Goal: Use online tool/utility: Utilize a website feature to perform a specific function

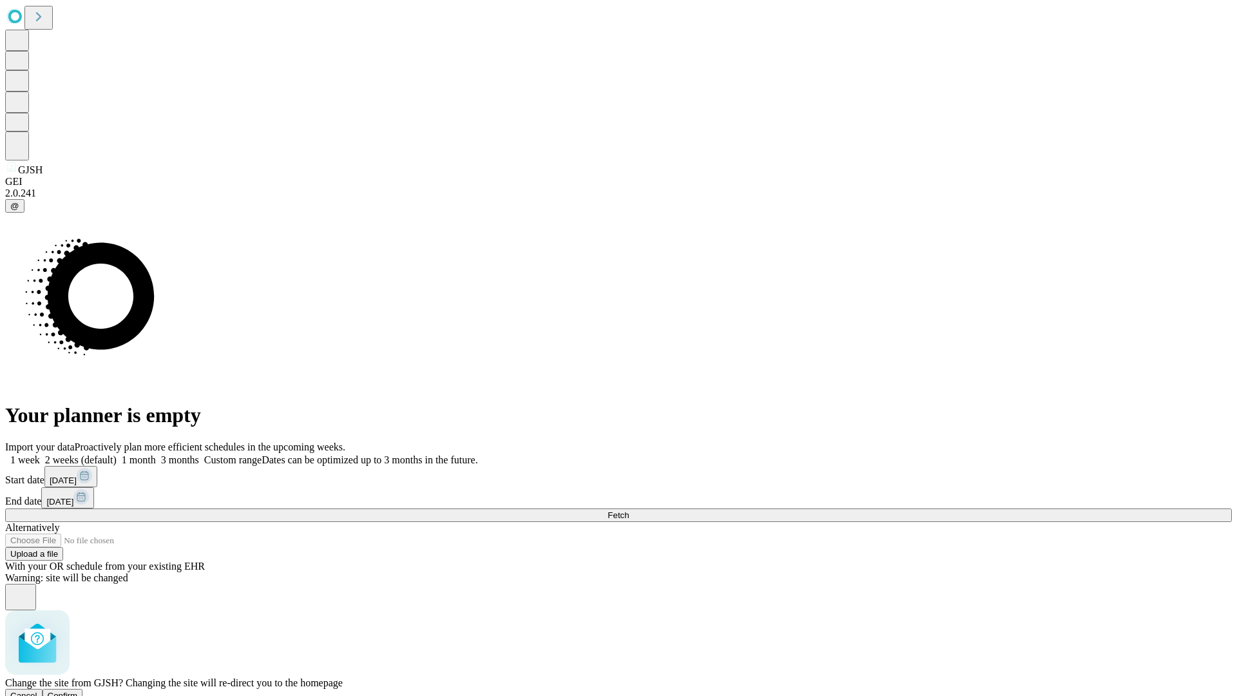
click at [78, 690] on span "Confirm" at bounding box center [63, 695] width 30 height 10
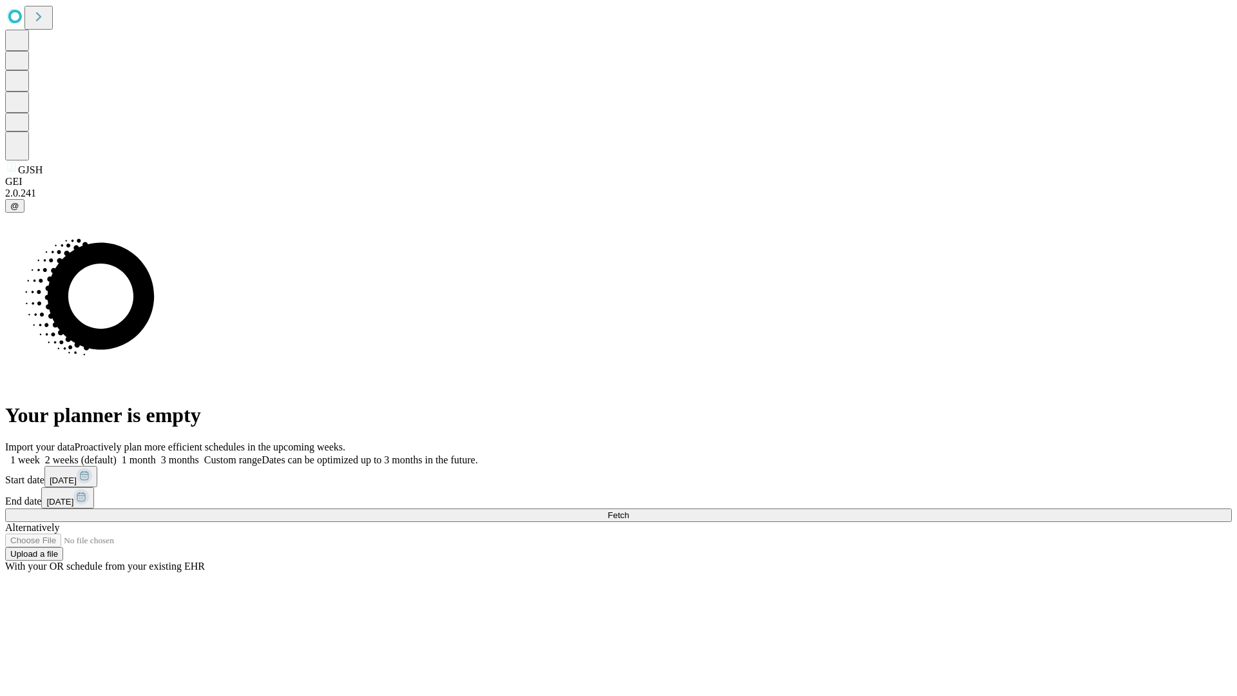
click at [117, 454] on label "2 weeks (default)" at bounding box center [78, 459] width 77 height 11
click at [629, 510] on span "Fetch" at bounding box center [617, 515] width 21 height 10
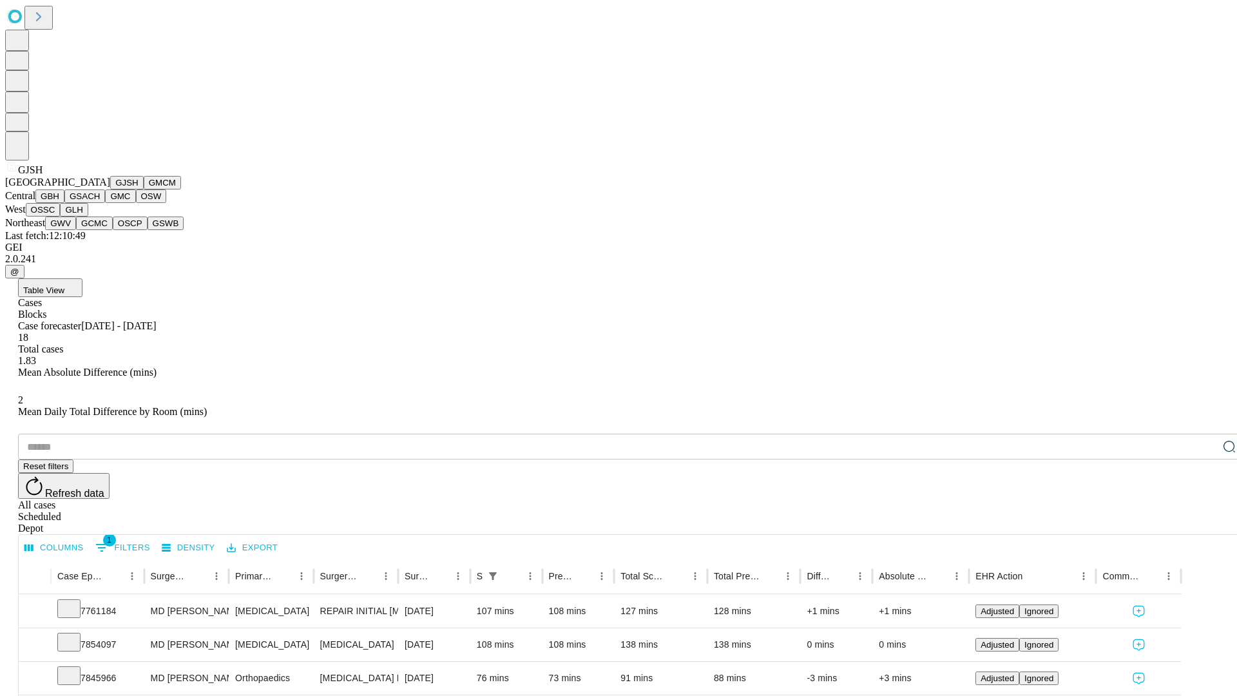
click at [144, 189] on button "GMCM" at bounding box center [162, 183] width 37 height 14
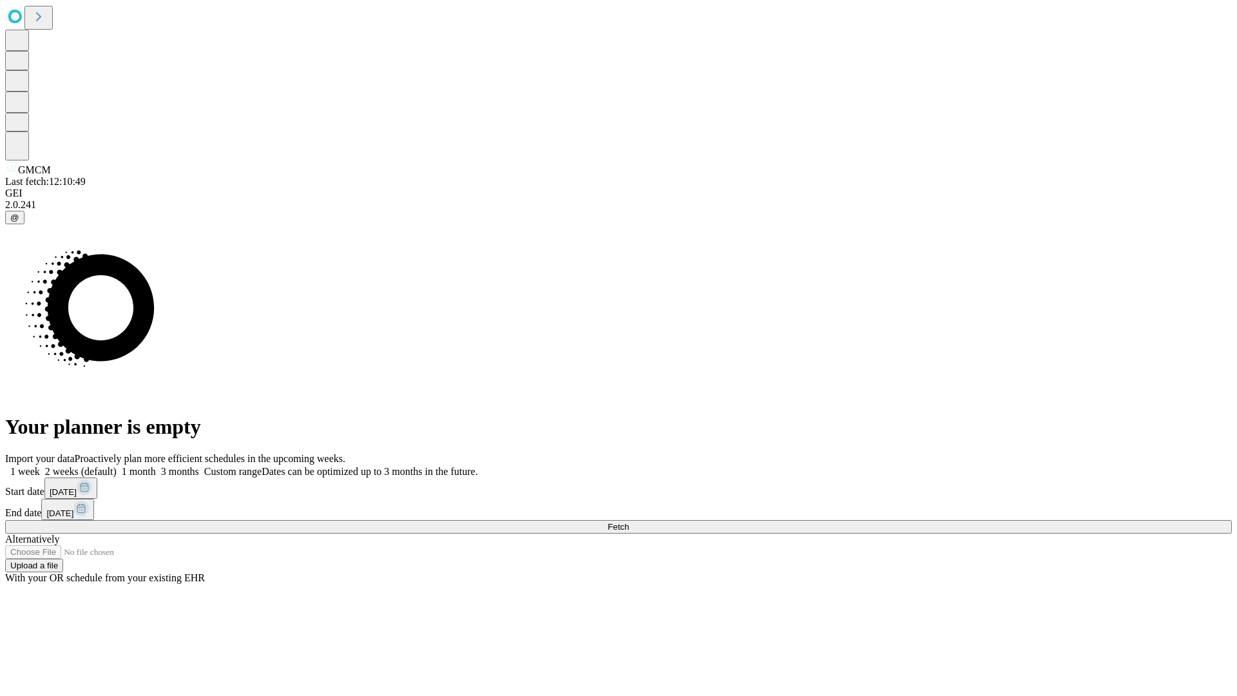
click at [117, 466] on label "2 weeks (default)" at bounding box center [78, 471] width 77 height 11
click at [629, 522] on span "Fetch" at bounding box center [617, 527] width 21 height 10
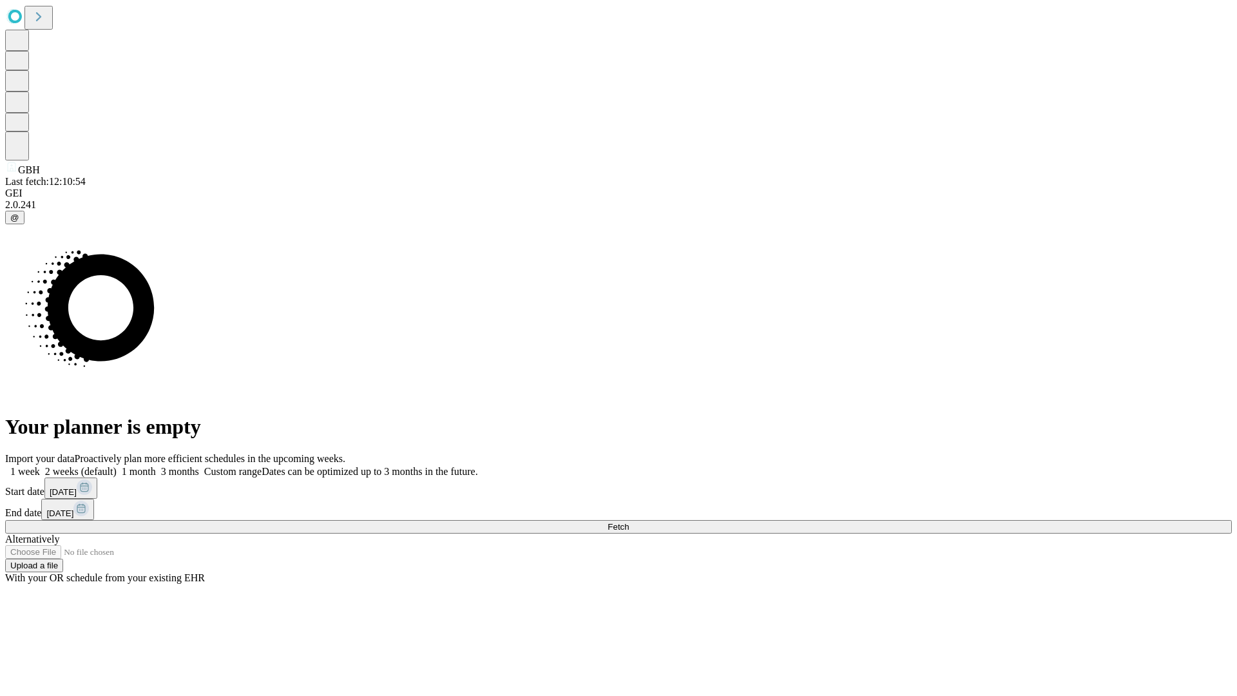
click at [117, 466] on label "2 weeks (default)" at bounding box center [78, 471] width 77 height 11
click at [629, 522] on span "Fetch" at bounding box center [617, 527] width 21 height 10
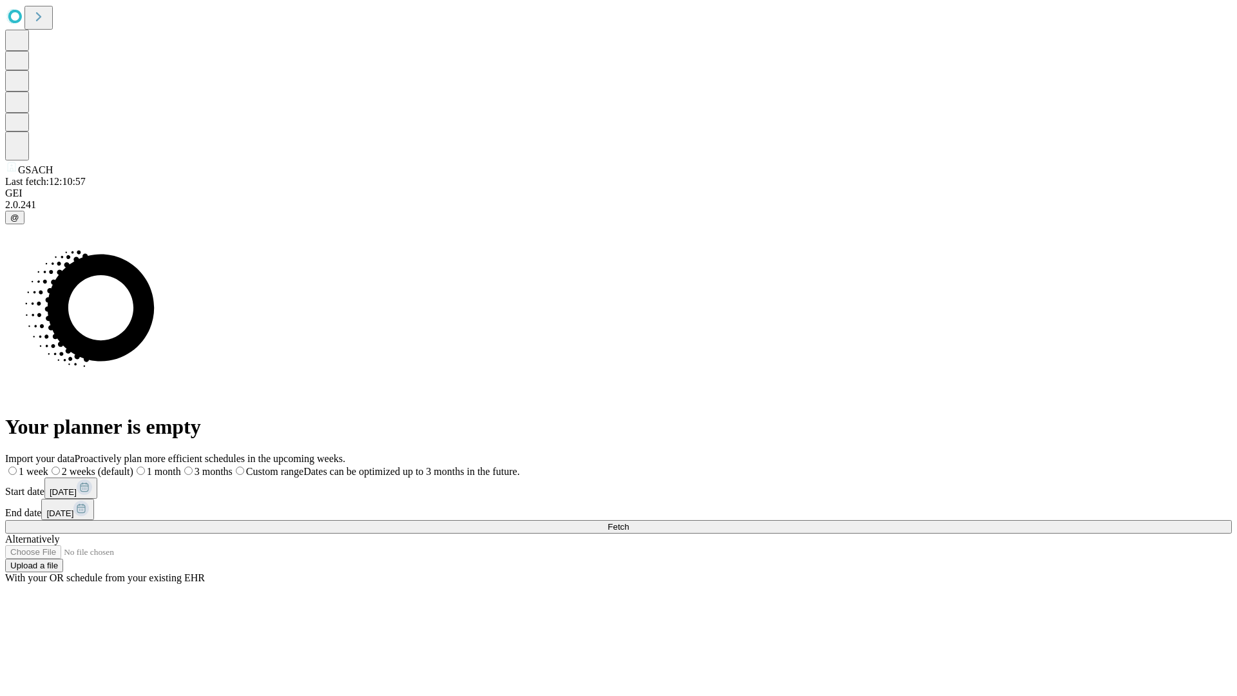
click at [133, 466] on label "2 weeks (default)" at bounding box center [90, 471] width 85 height 11
click at [629, 522] on span "Fetch" at bounding box center [617, 527] width 21 height 10
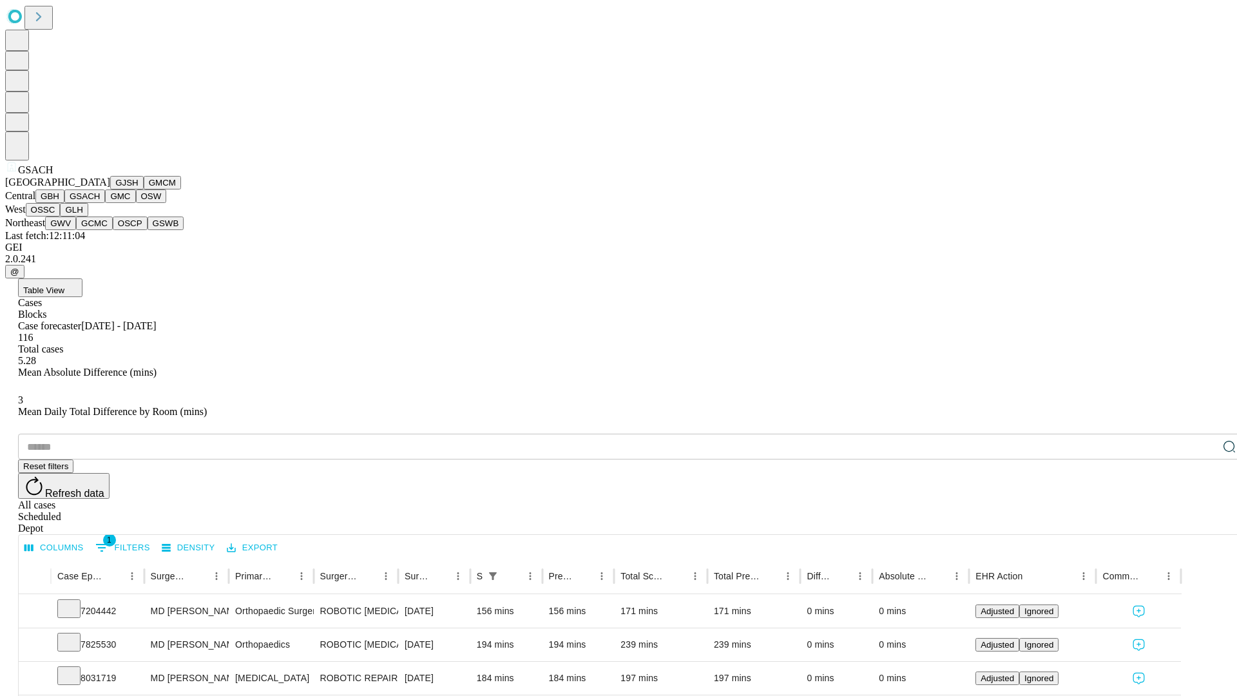
click at [105, 203] on button "GMC" at bounding box center [120, 196] width 30 height 14
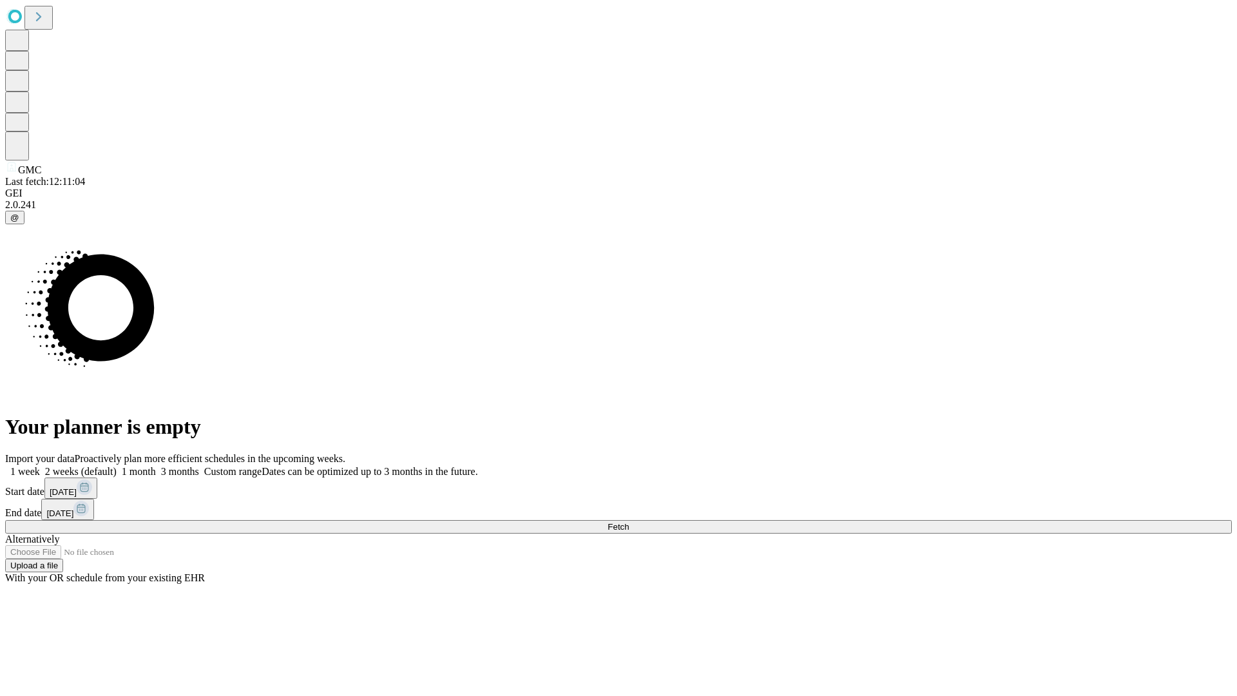
click at [117, 466] on label "2 weeks (default)" at bounding box center [78, 471] width 77 height 11
click at [629, 522] on span "Fetch" at bounding box center [617, 527] width 21 height 10
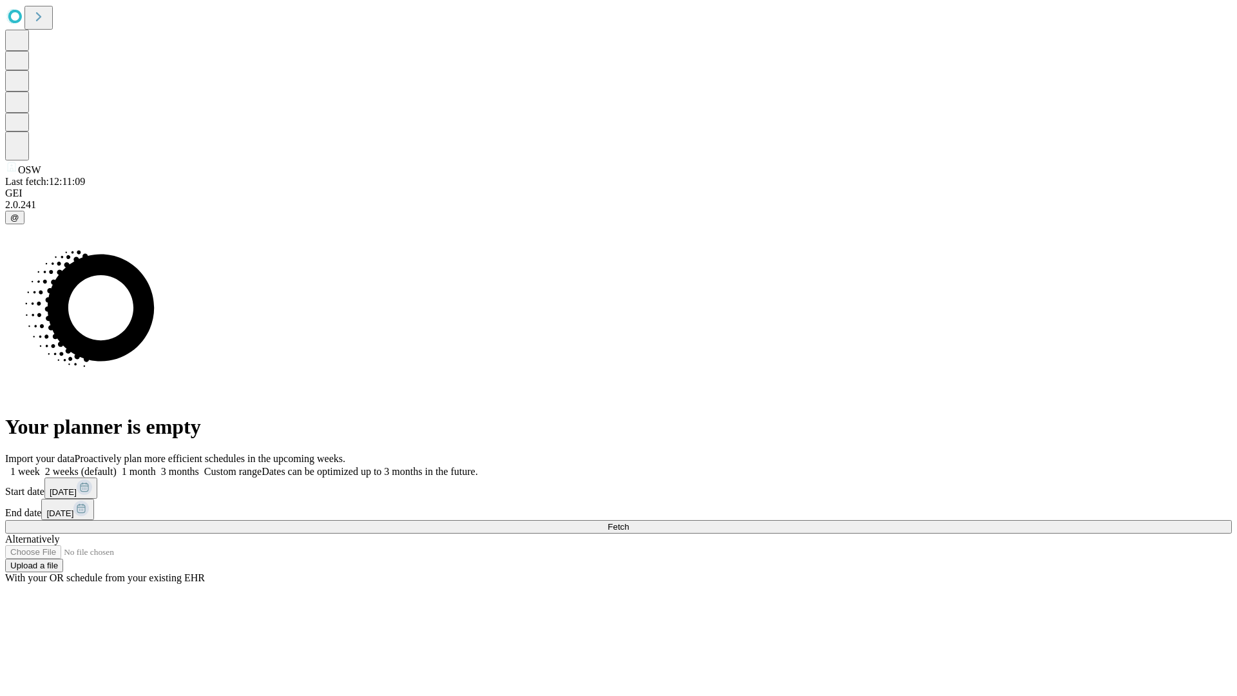
click at [117, 466] on label "2 weeks (default)" at bounding box center [78, 471] width 77 height 11
click at [629, 522] on span "Fetch" at bounding box center [617, 527] width 21 height 10
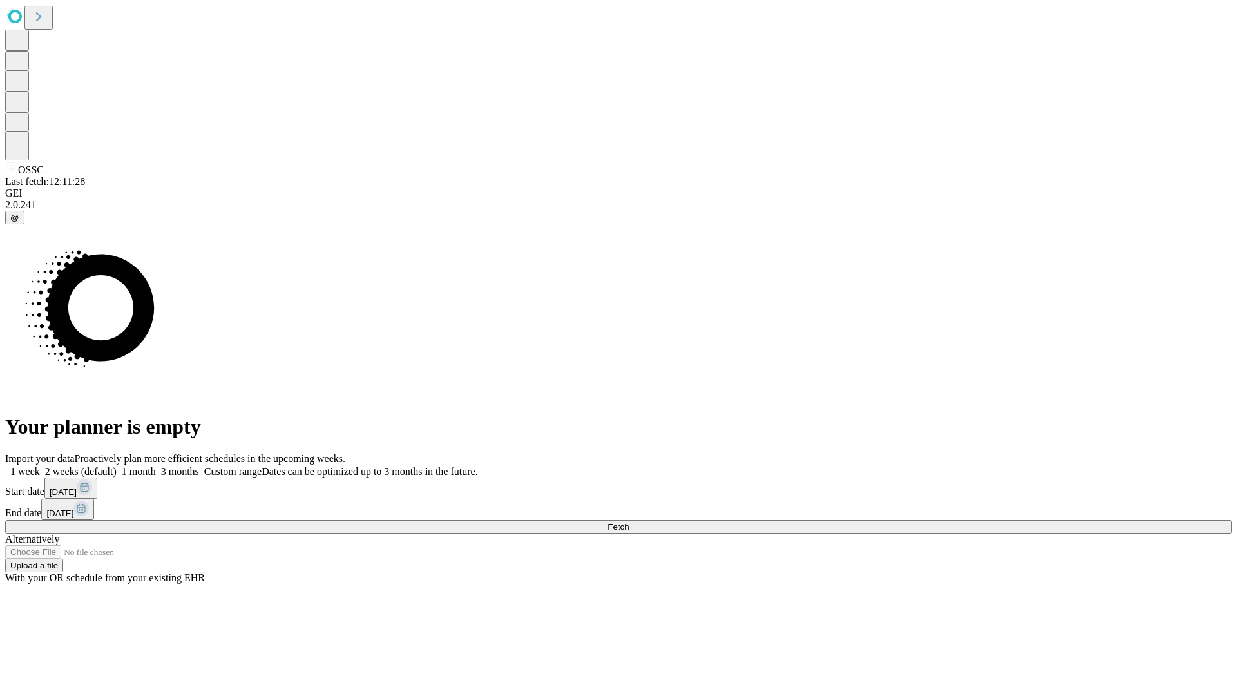
click at [117, 466] on label "2 weeks (default)" at bounding box center [78, 471] width 77 height 11
click at [629, 522] on span "Fetch" at bounding box center [617, 527] width 21 height 10
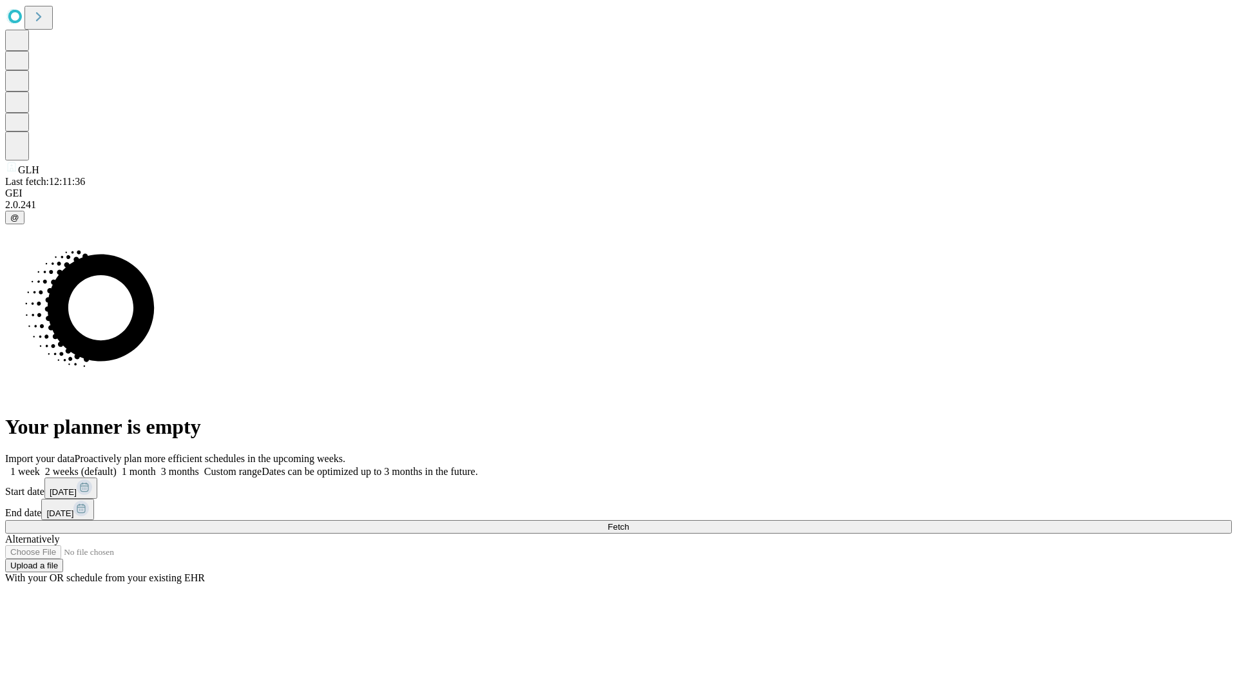
click at [117, 466] on label "2 weeks (default)" at bounding box center [78, 471] width 77 height 11
click at [629, 522] on span "Fetch" at bounding box center [617, 527] width 21 height 10
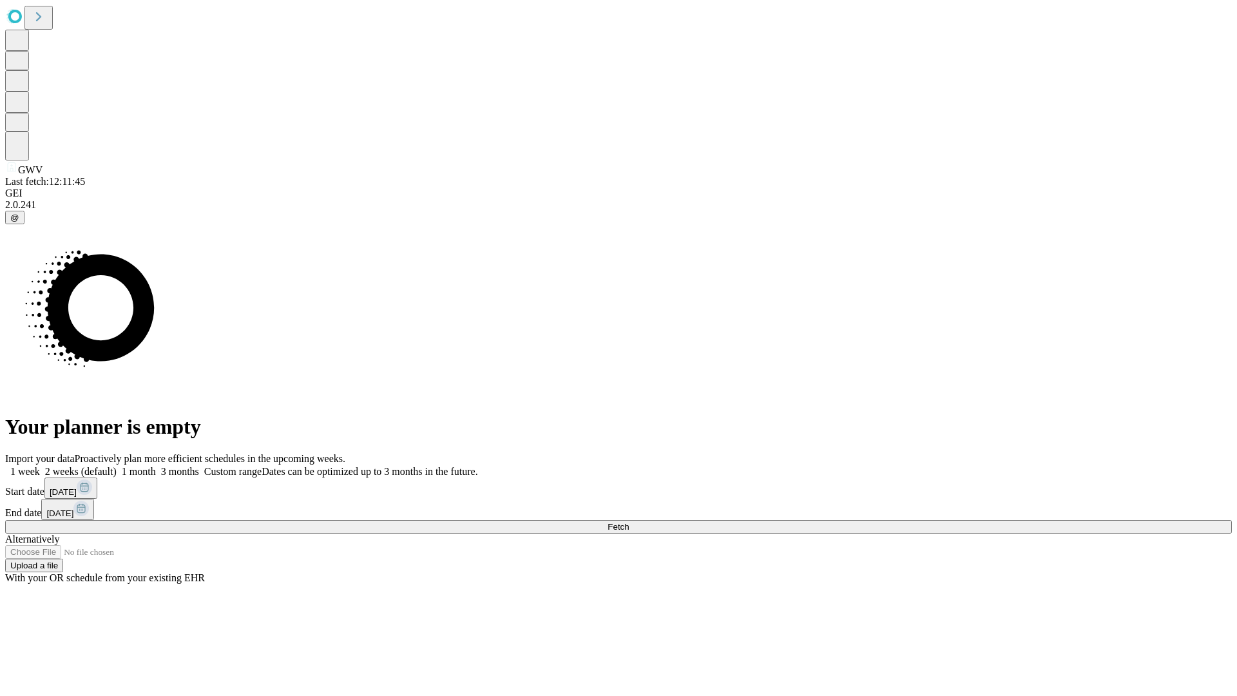
click at [117, 466] on label "2 weeks (default)" at bounding box center [78, 471] width 77 height 11
click at [629, 522] on span "Fetch" at bounding box center [617, 527] width 21 height 10
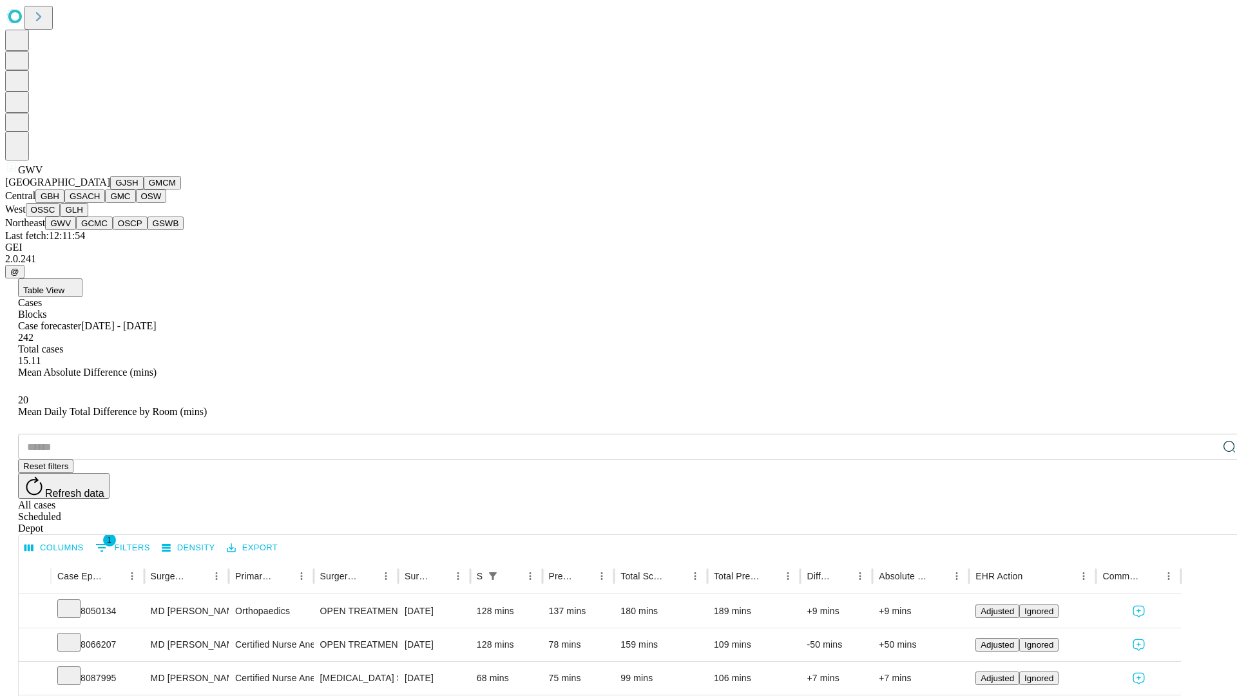
click at [100, 230] on button "GCMC" at bounding box center [94, 223] width 37 height 14
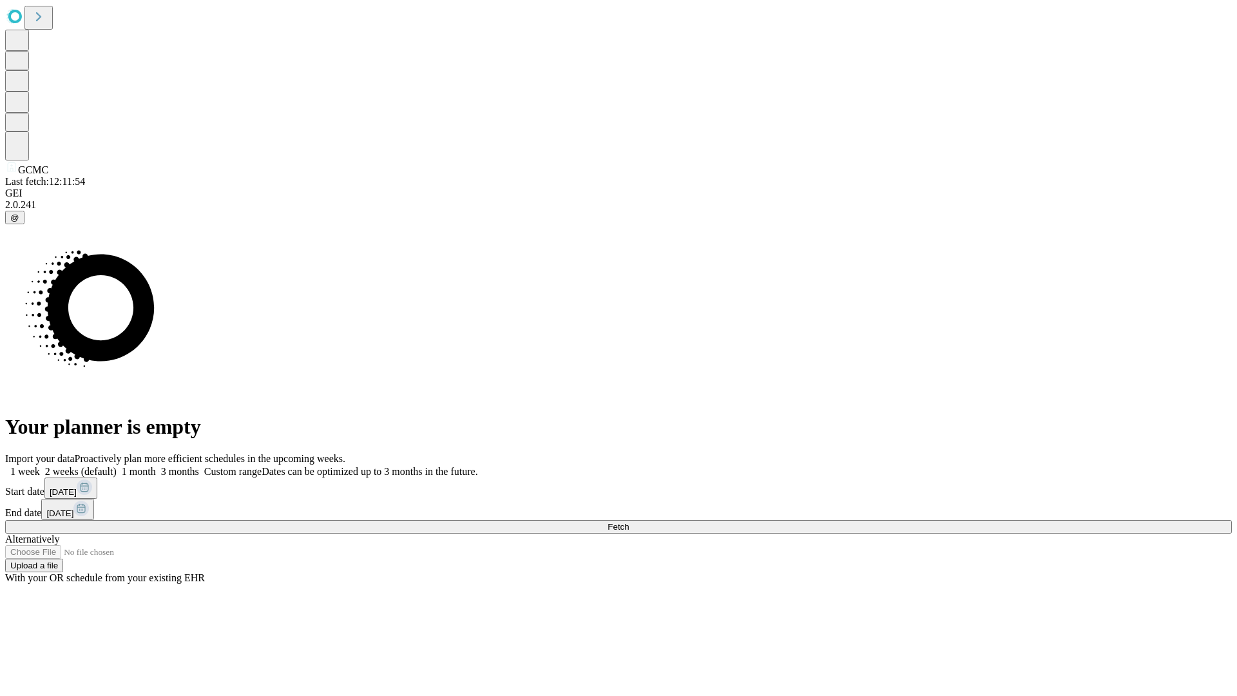
click at [117, 466] on label "2 weeks (default)" at bounding box center [78, 471] width 77 height 11
click at [629, 522] on span "Fetch" at bounding box center [617, 527] width 21 height 10
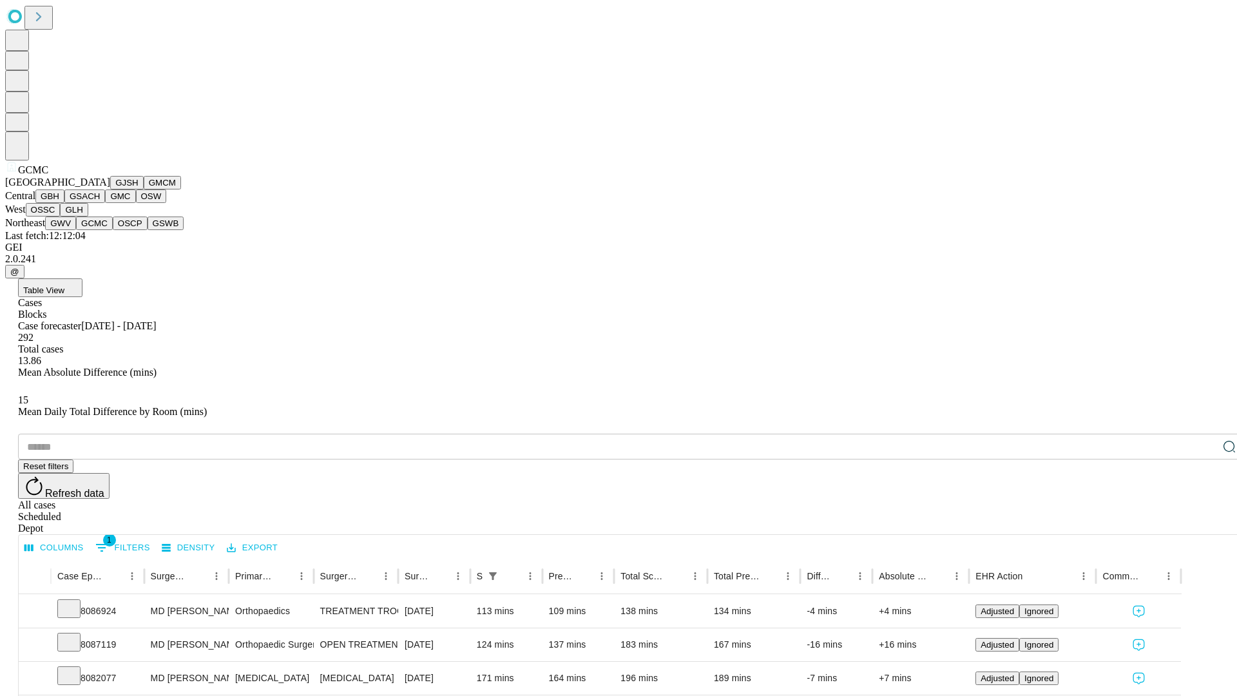
click at [113, 230] on button "OSCP" at bounding box center [130, 223] width 35 height 14
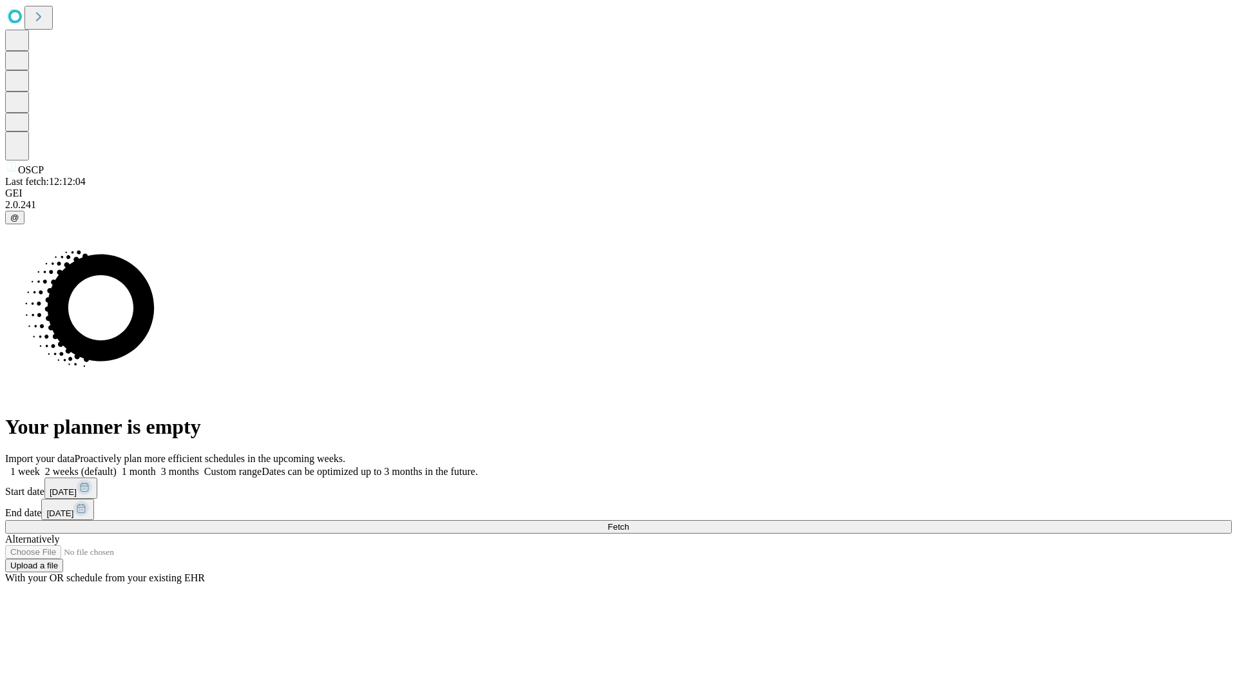
click at [117, 466] on label "2 weeks (default)" at bounding box center [78, 471] width 77 height 11
click at [629, 522] on span "Fetch" at bounding box center [617, 527] width 21 height 10
